Goal: Task Accomplishment & Management: Manage account settings

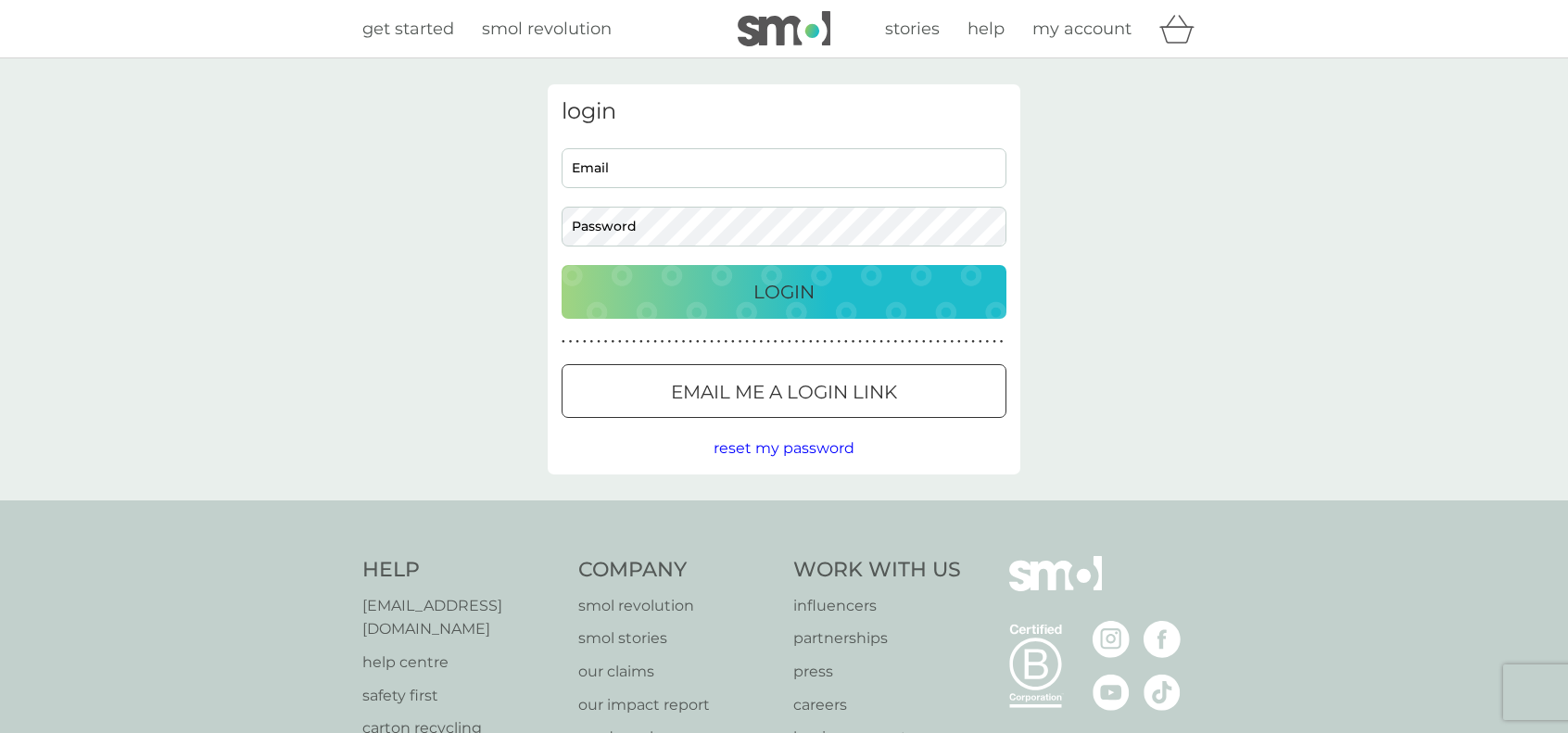
type input "[EMAIL_ADDRESS][DOMAIN_NAME]"
drag, startPoint x: 782, startPoint y: 289, endPoint x: 413, endPoint y: 24, distance: 454.3
click at [779, 289] on p "Login" at bounding box center [784, 291] width 61 height 29
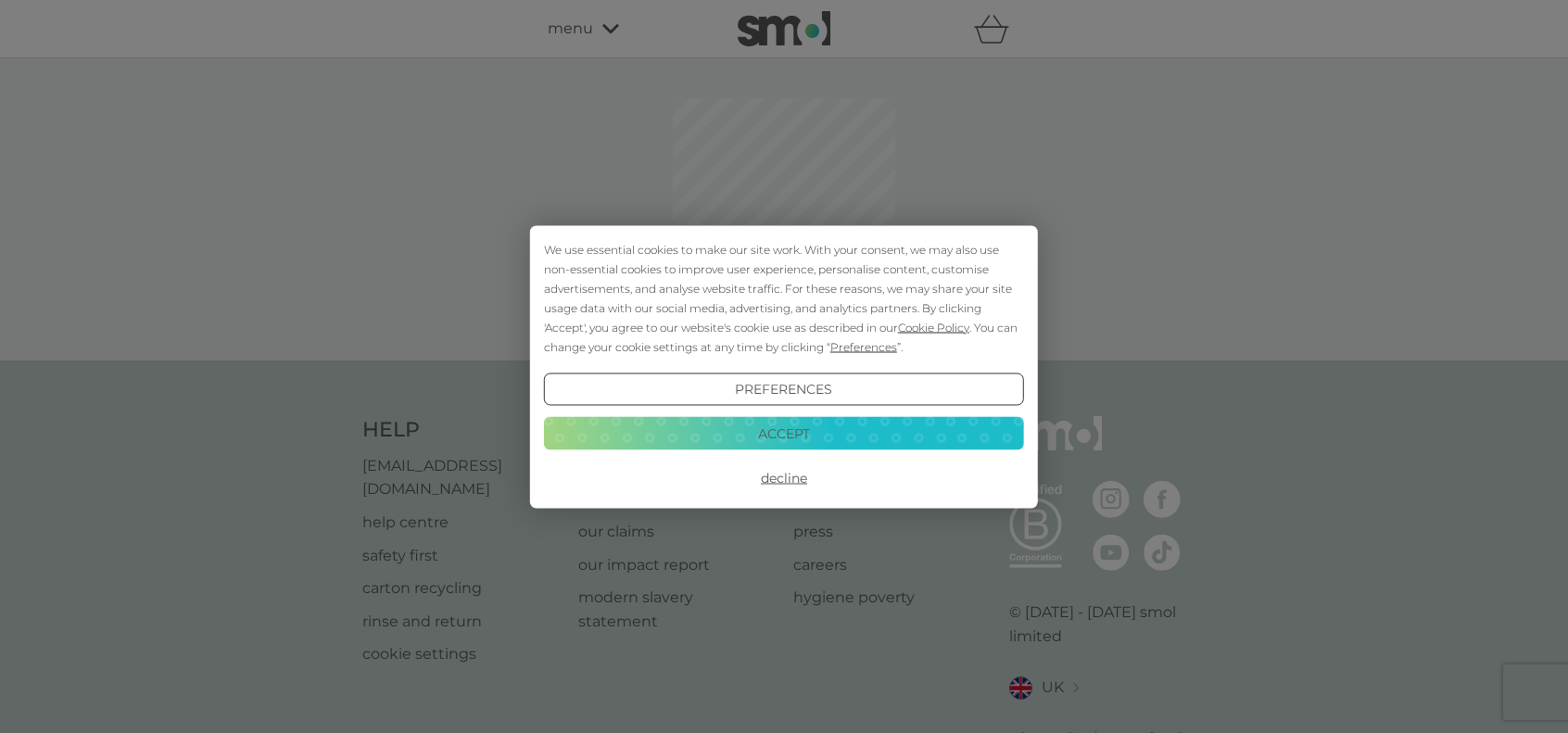
drag, startPoint x: 786, startPoint y: 479, endPoint x: 947, endPoint y: 511, distance: 164.1
click at [786, 479] on button "Decline" at bounding box center [784, 478] width 480 height 33
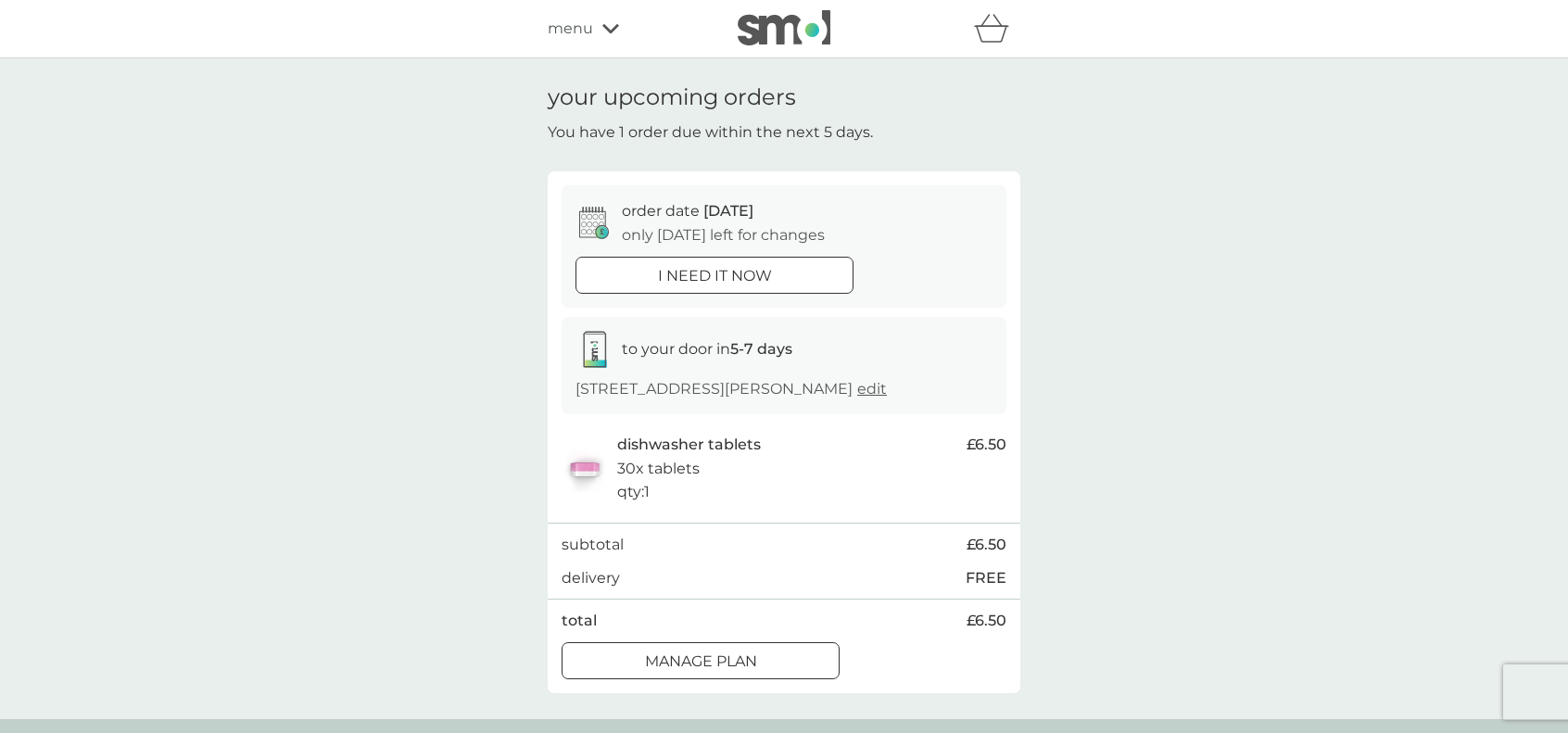
click at [738, 664] on p "Manage plan" at bounding box center [701, 661] width 112 height 24
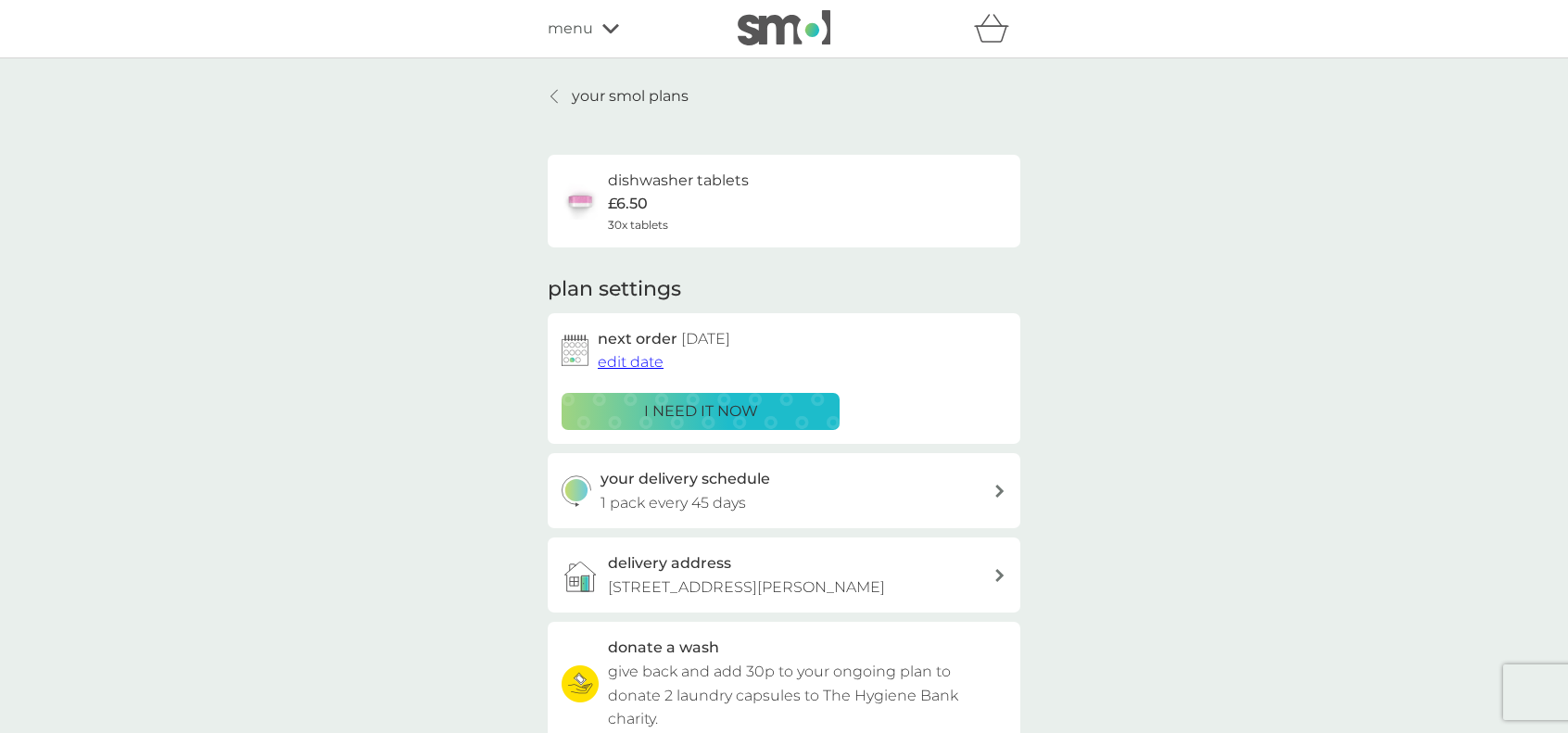
click at [650, 358] on span "edit date" at bounding box center [630, 362] width 65 height 18
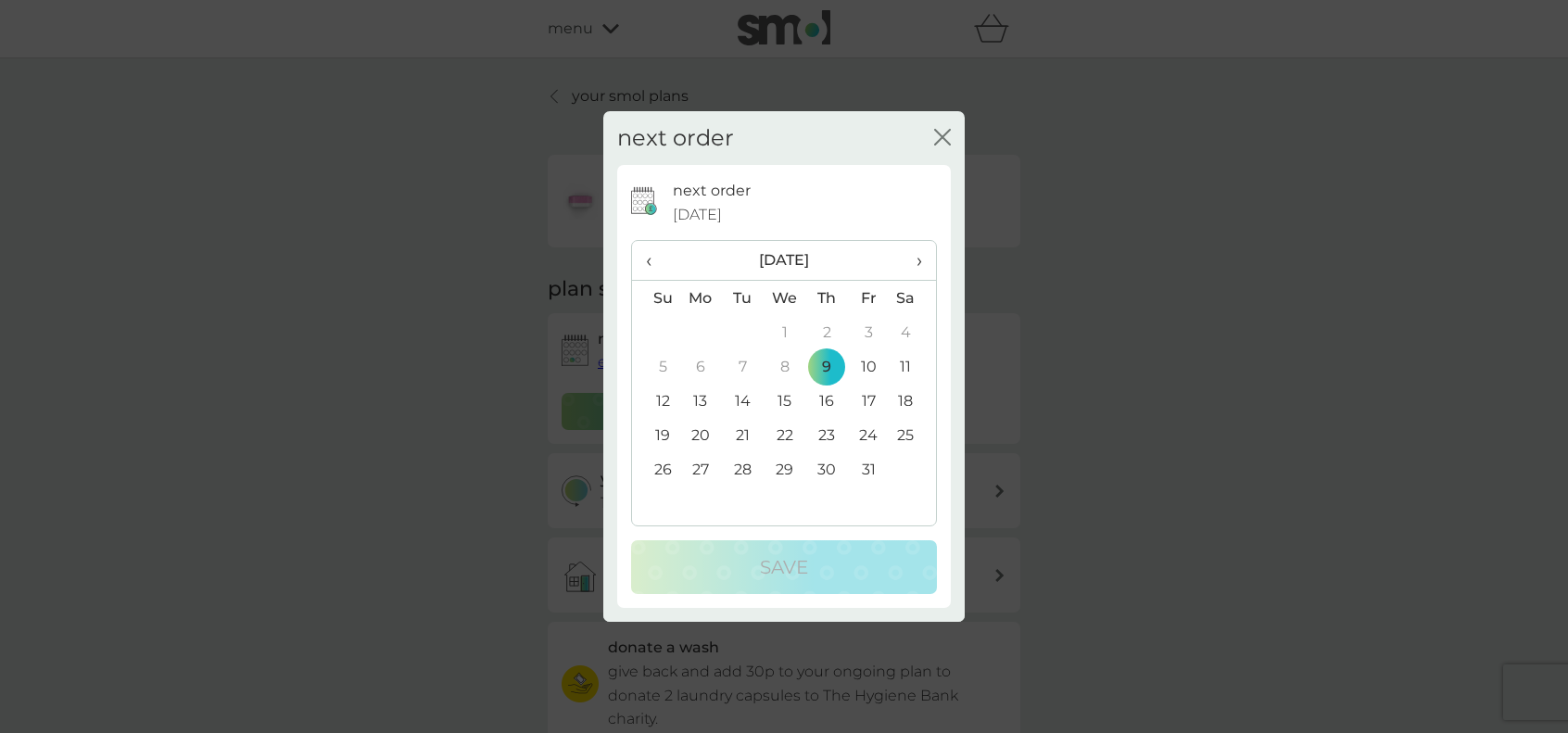
click at [830, 401] on td "16" at bounding box center [827, 400] width 42 height 34
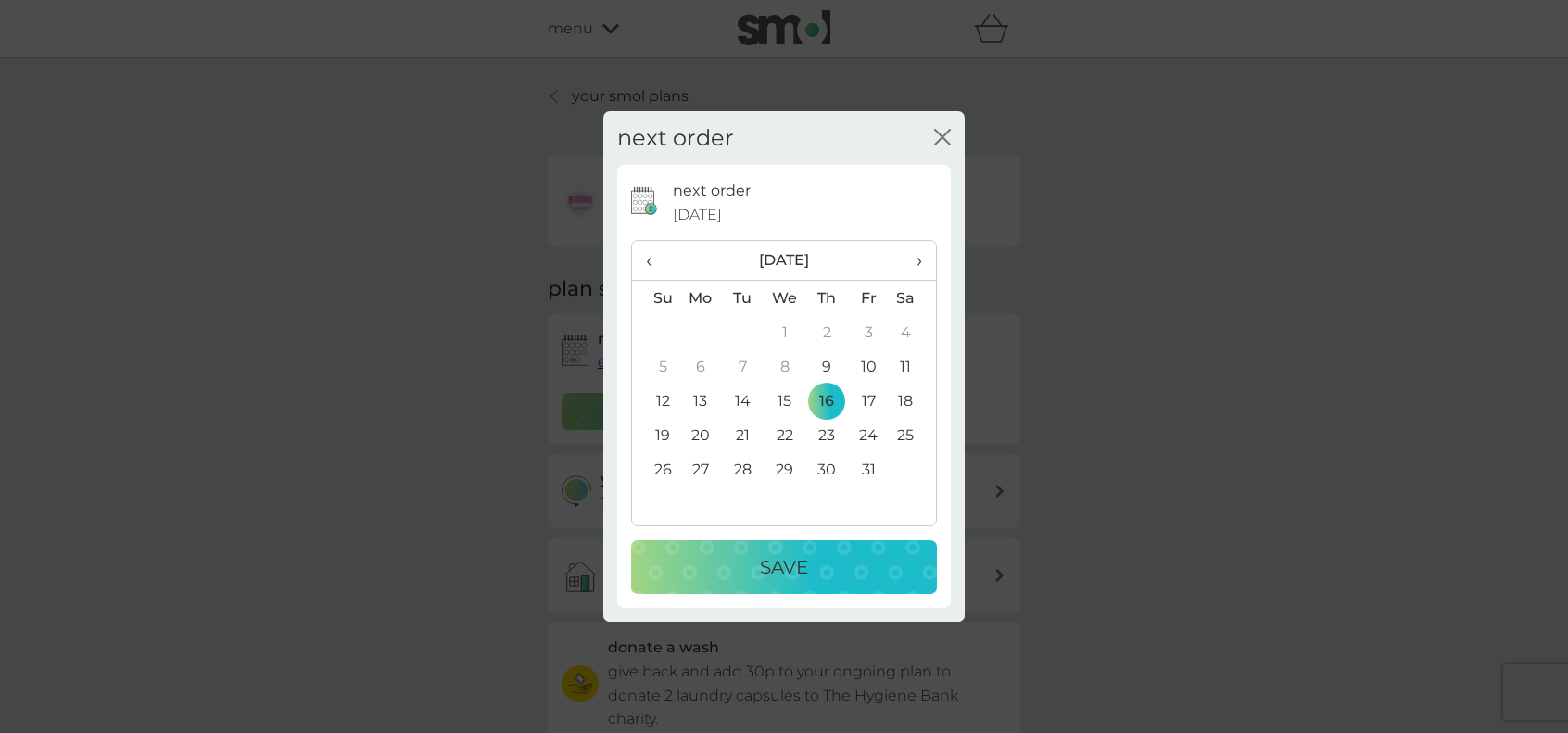
click at [805, 569] on p "Save" at bounding box center [783, 566] width 48 height 29
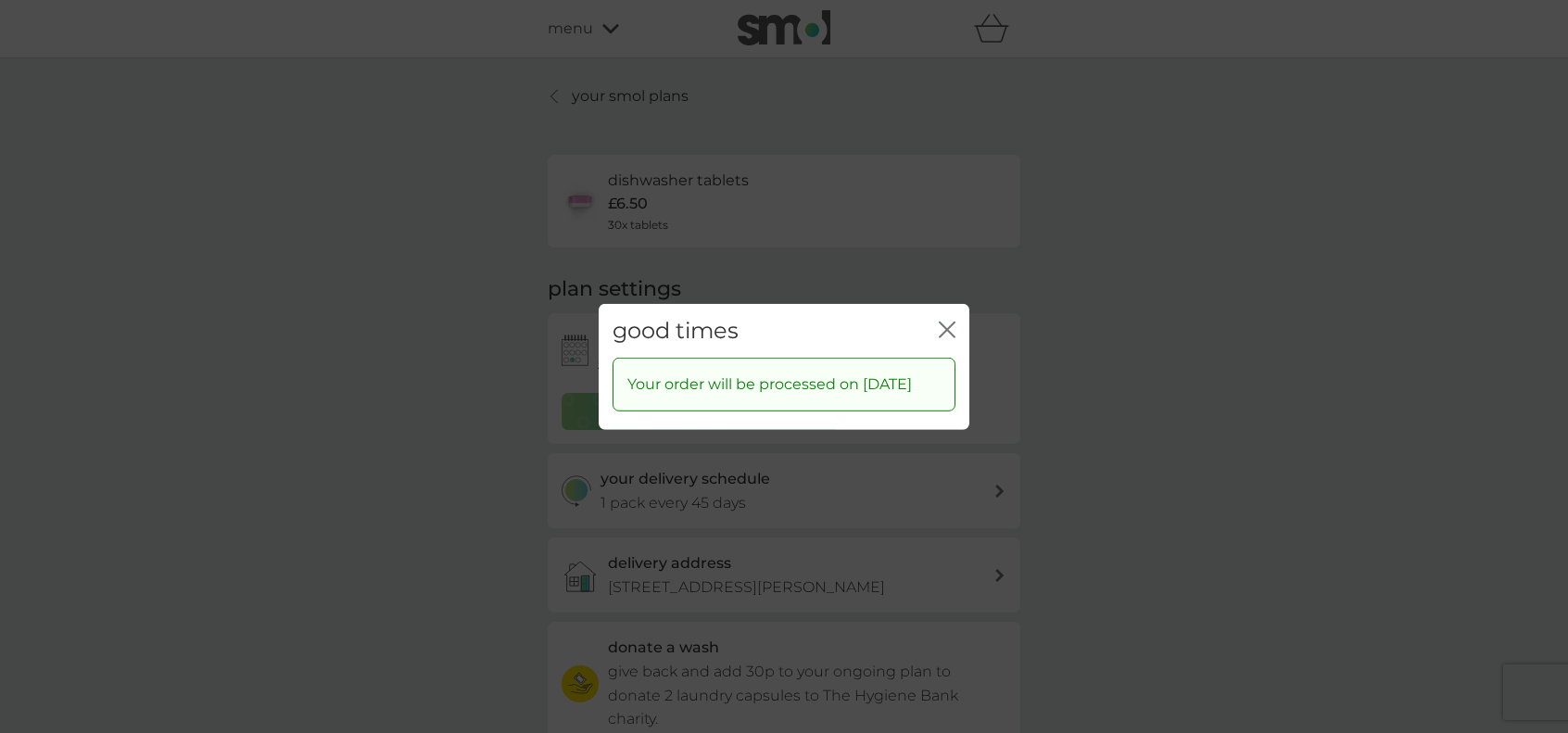
click at [948, 322] on icon "close" at bounding box center [951, 328] width 8 height 15
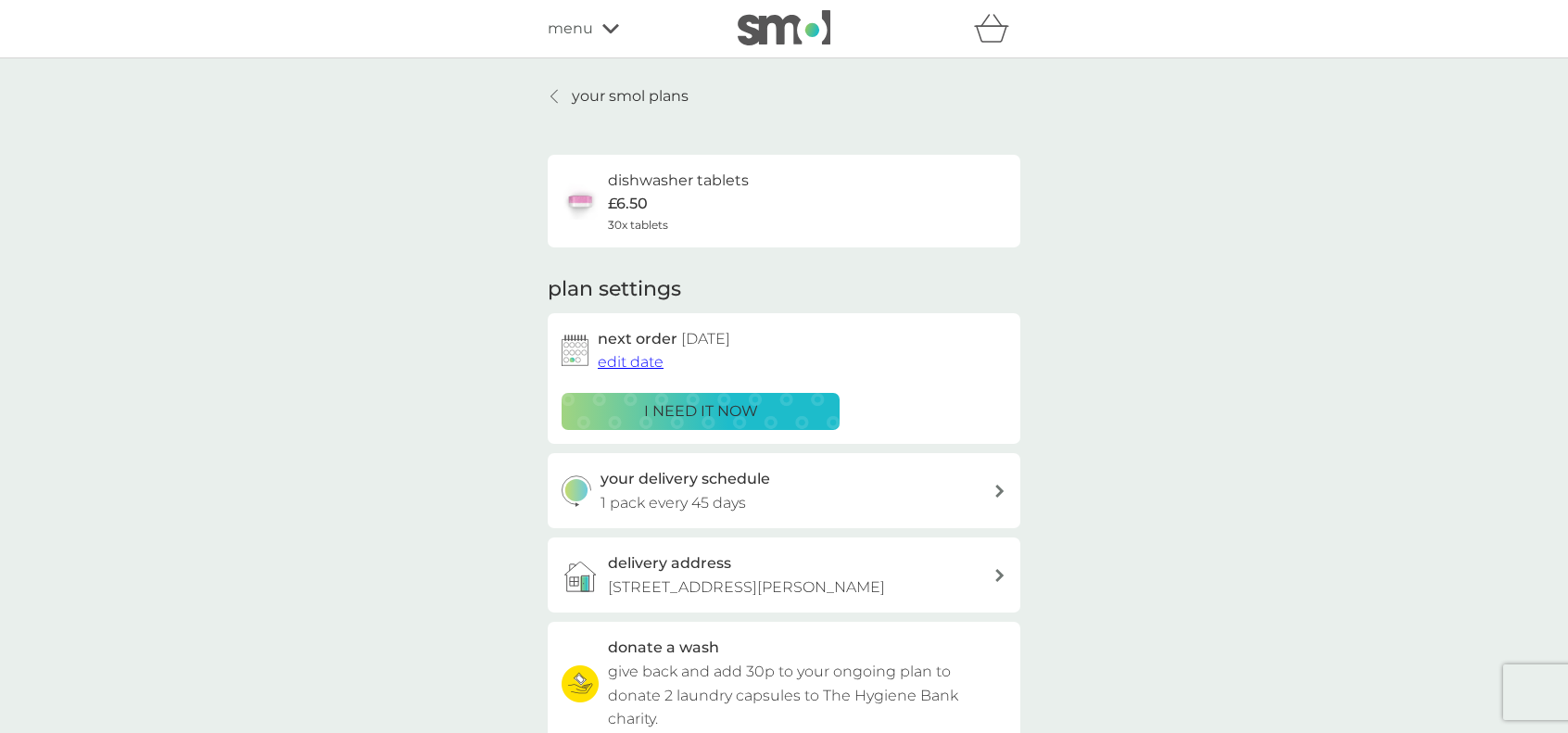
drag, startPoint x: 610, startPoint y: 91, endPoint x: 1228, endPoint y: 199, distance: 627.4
click at [610, 91] on p "your smol plans" at bounding box center [630, 96] width 117 height 24
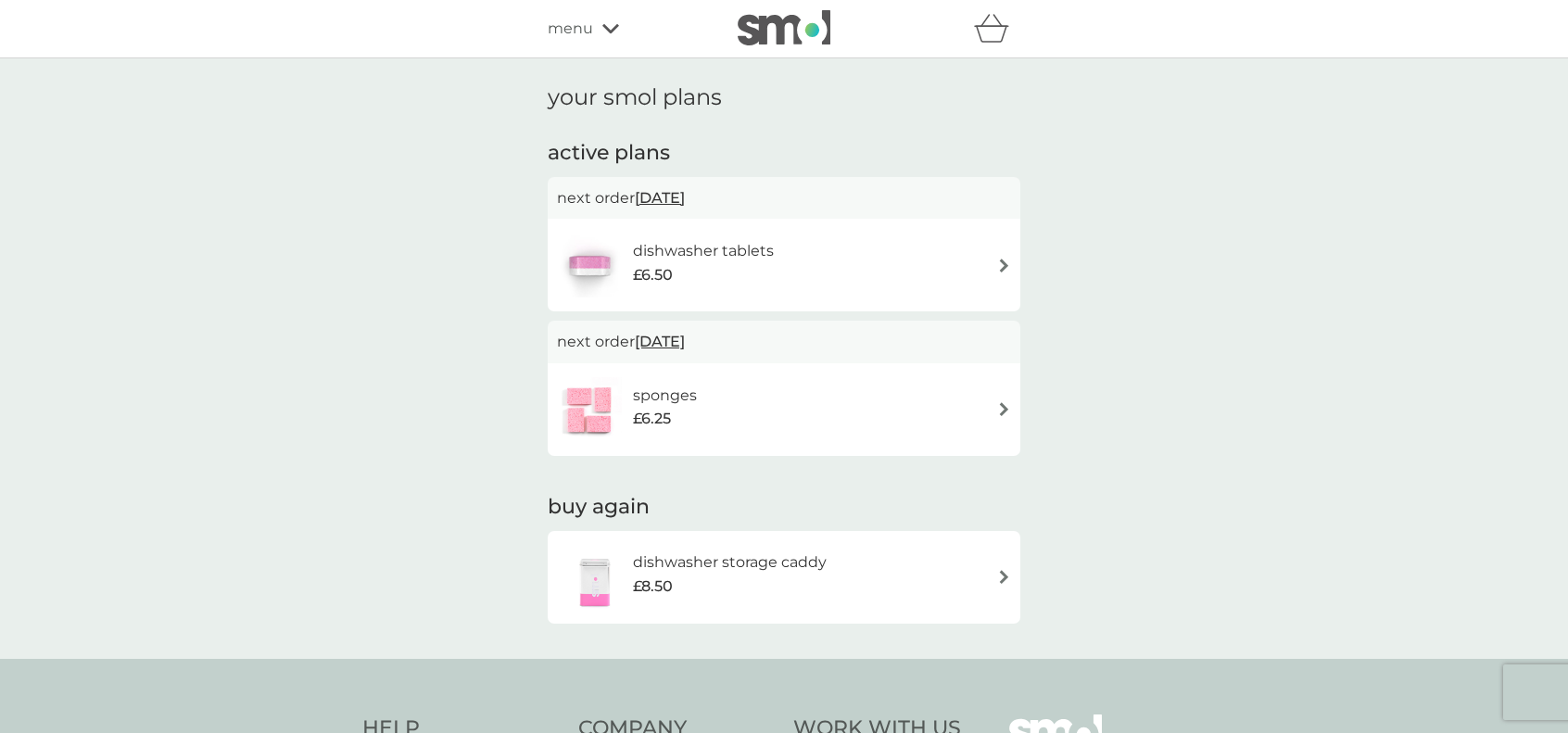
click at [606, 23] on icon at bounding box center [610, 28] width 17 height 11
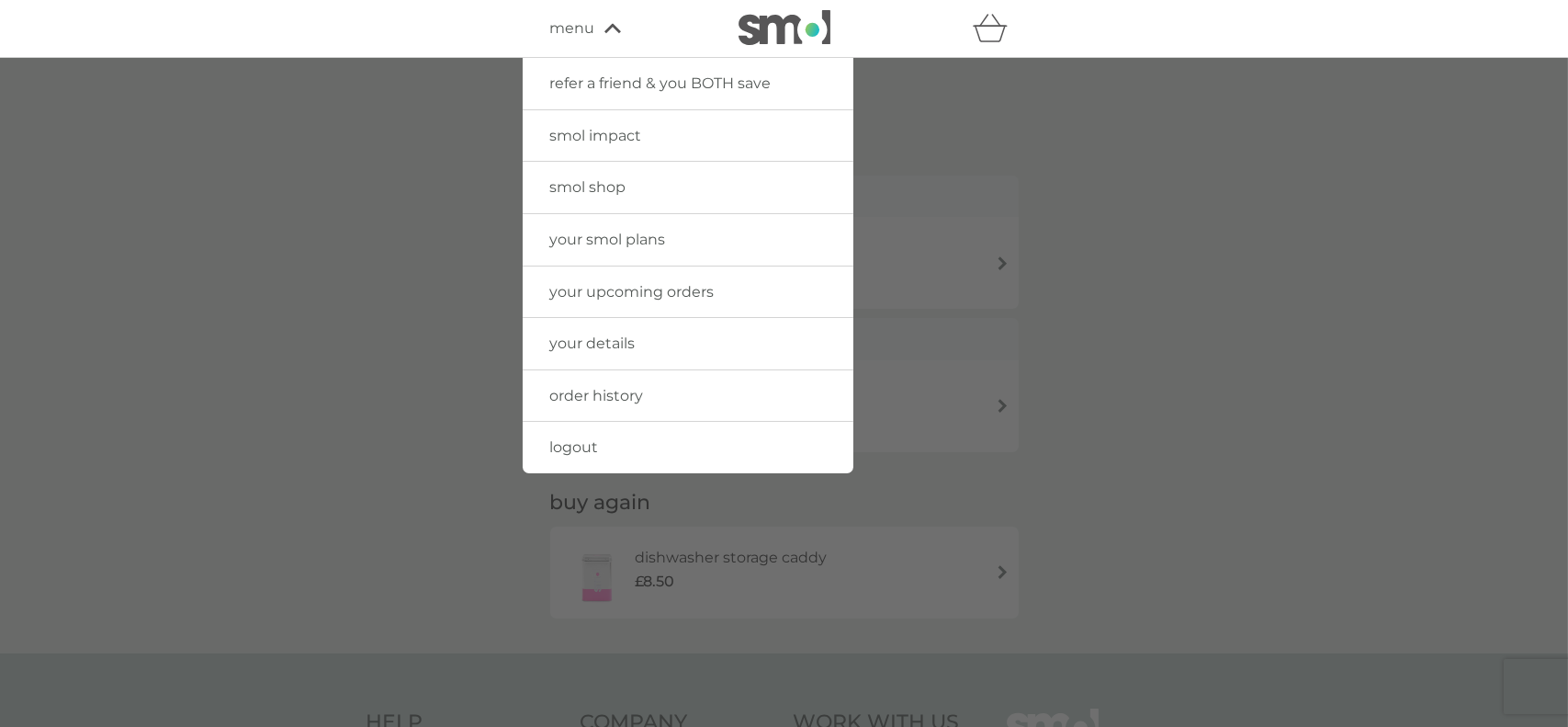
click at [597, 183] on span "smol shop" at bounding box center [588, 187] width 76 height 17
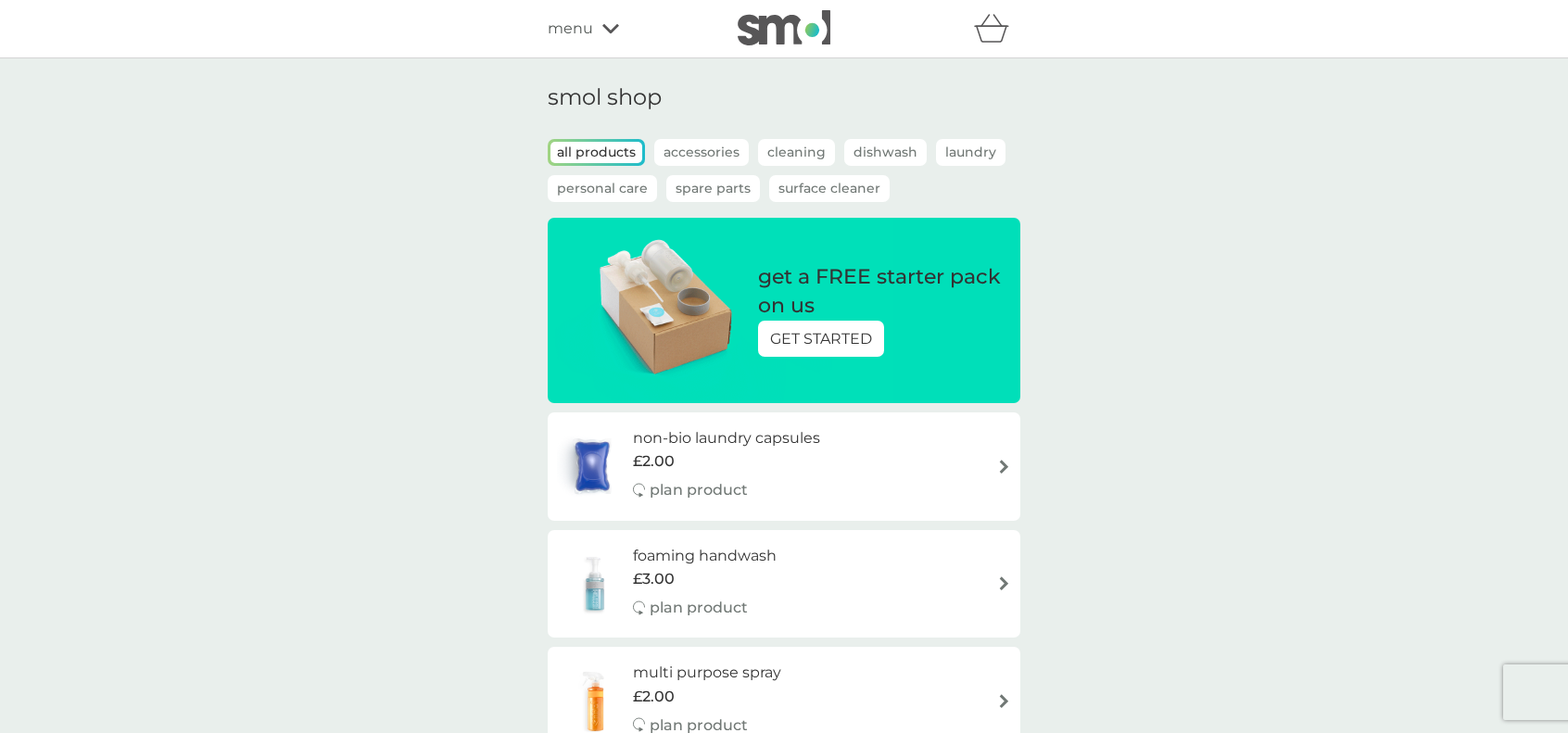
click at [888, 146] on p "Dishwash" at bounding box center [885, 153] width 83 height 27
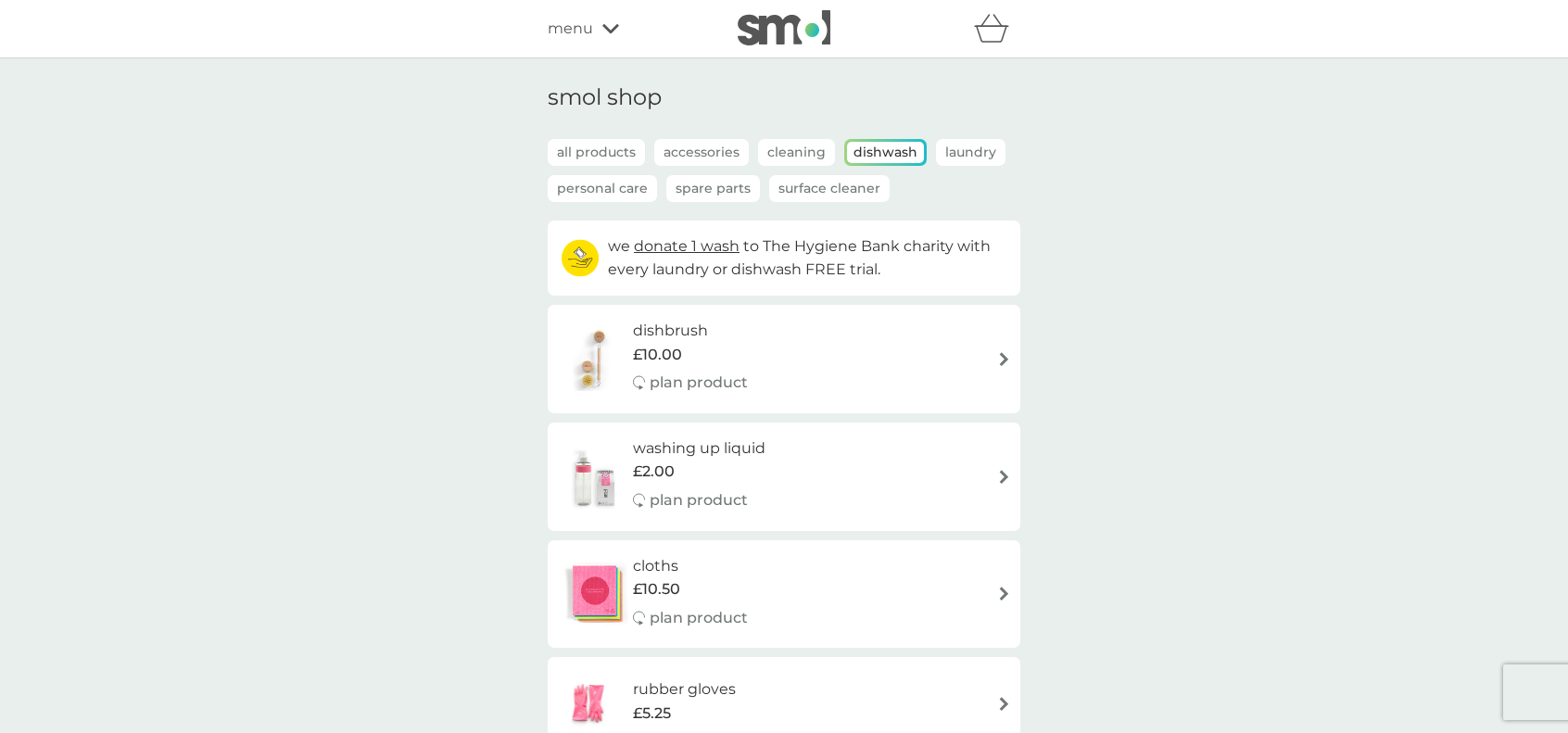
click at [716, 154] on p "Accessories" at bounding box center [701, 153] width 95 height 27
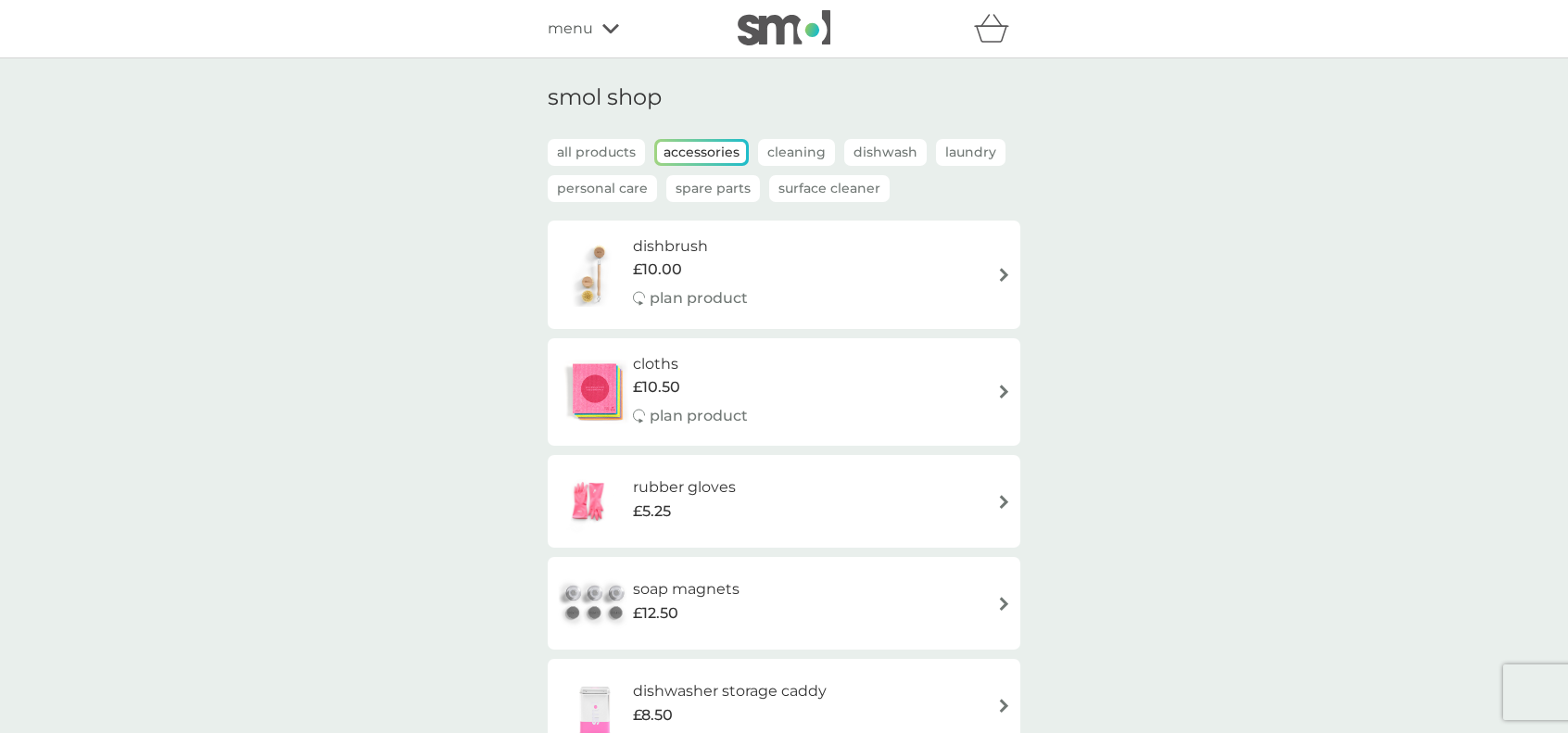
click at [686, 150] on p "Accessories" at bounding box center [701, 152] width 89 height 21
click at [696, 152] on p "Accessories" at bounding box center [701, 152] width 89 height 21
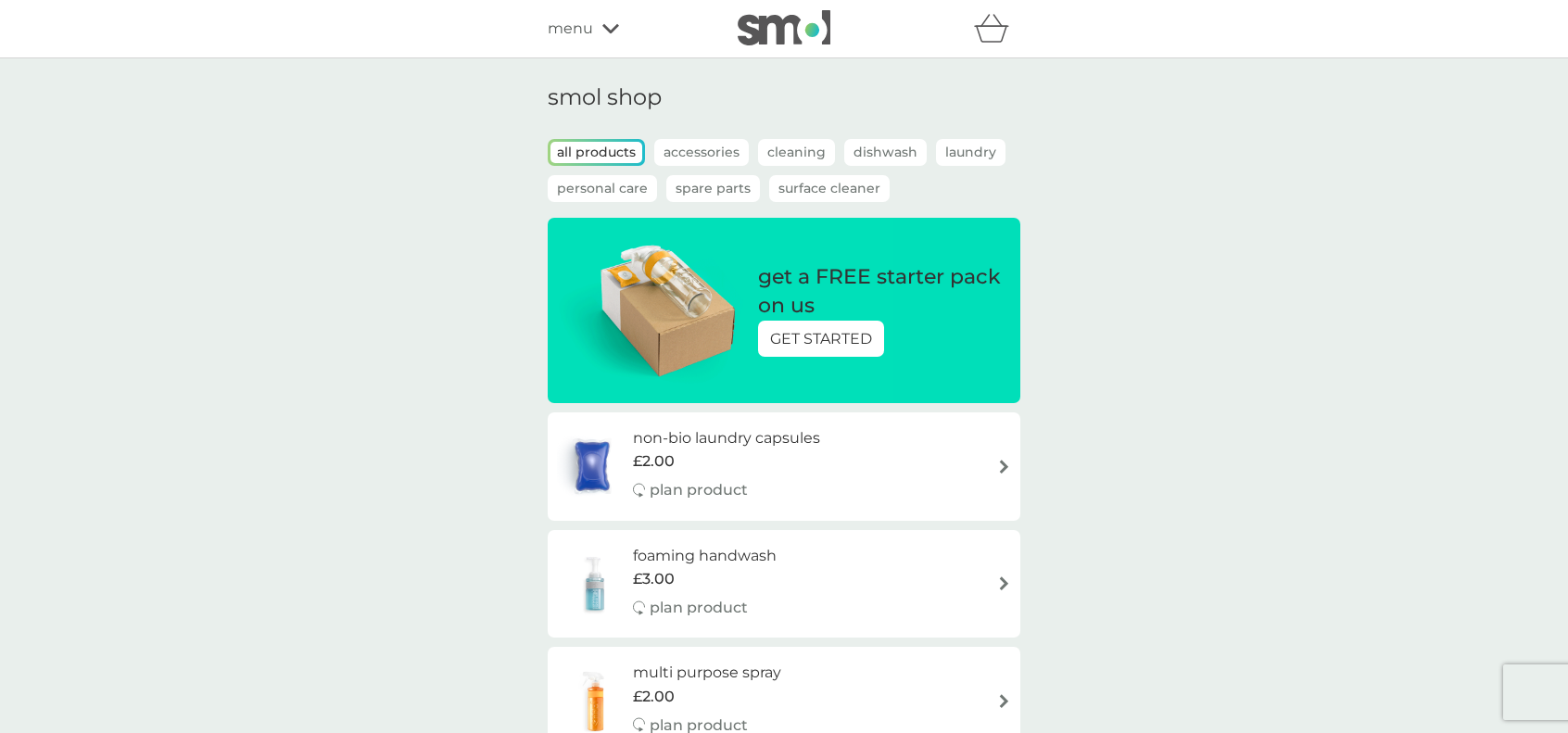
click at [704, 154] on p "Accessories" at bounding box center [701, 153] width 95 height 27
